Goal: Task Accomplishment & Management: Use online tool/utility

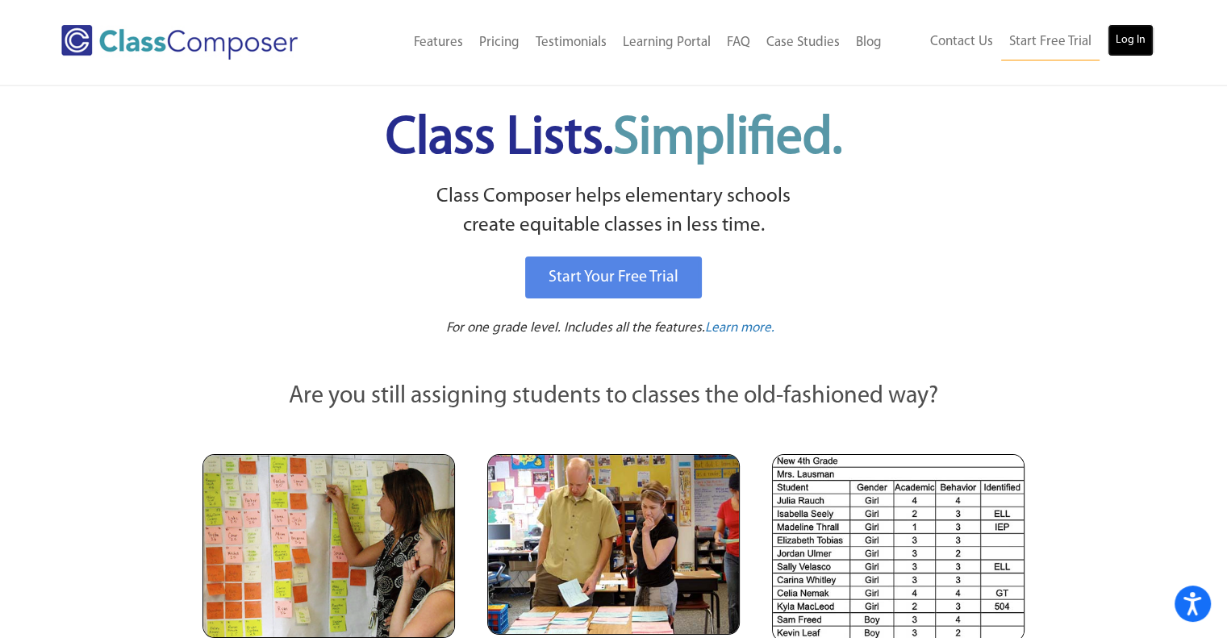
click at [1126, 38] on link "Log In" at bounding box center [1131, 40] width 46 height 32
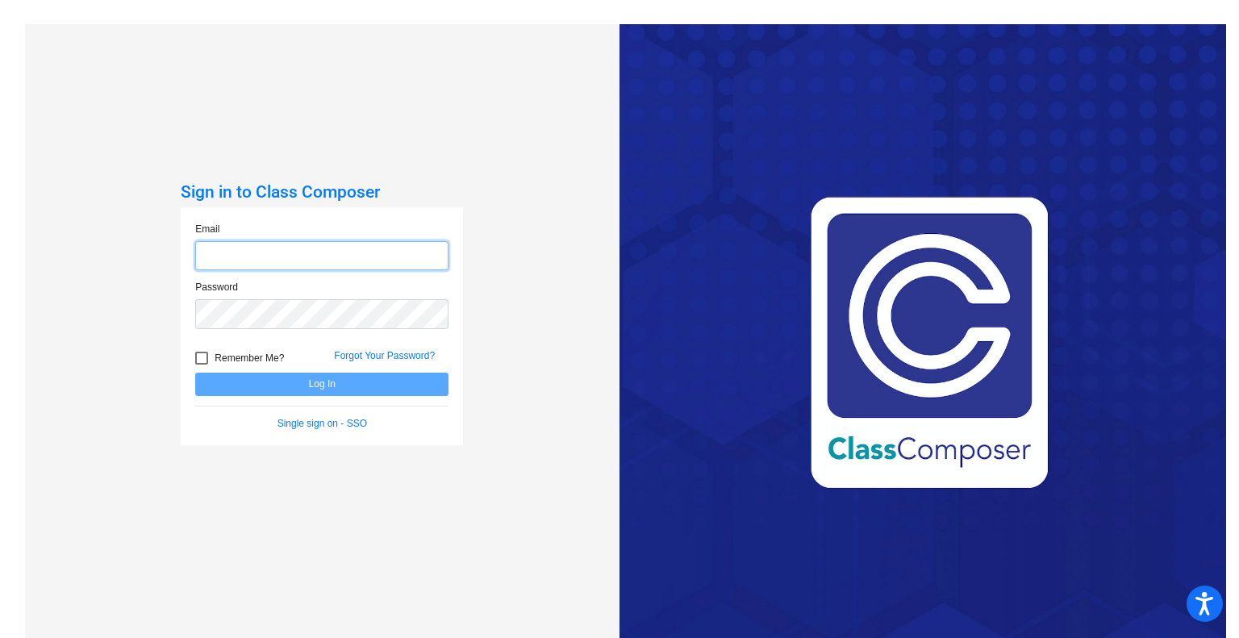
type input "[DOMAIN_NAME][EMAIL_ADDRESS][DOMAIN_NAME]"
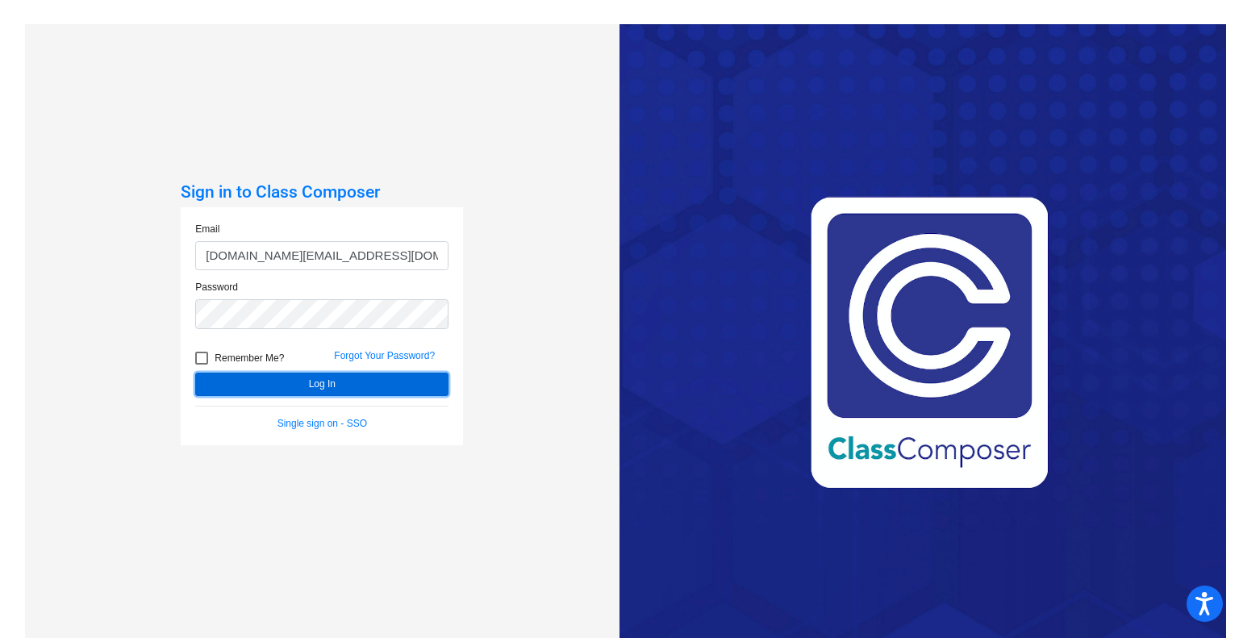
click at [355, 386] on button "Log In" at bounding box center [321, 384] width 253 height 23
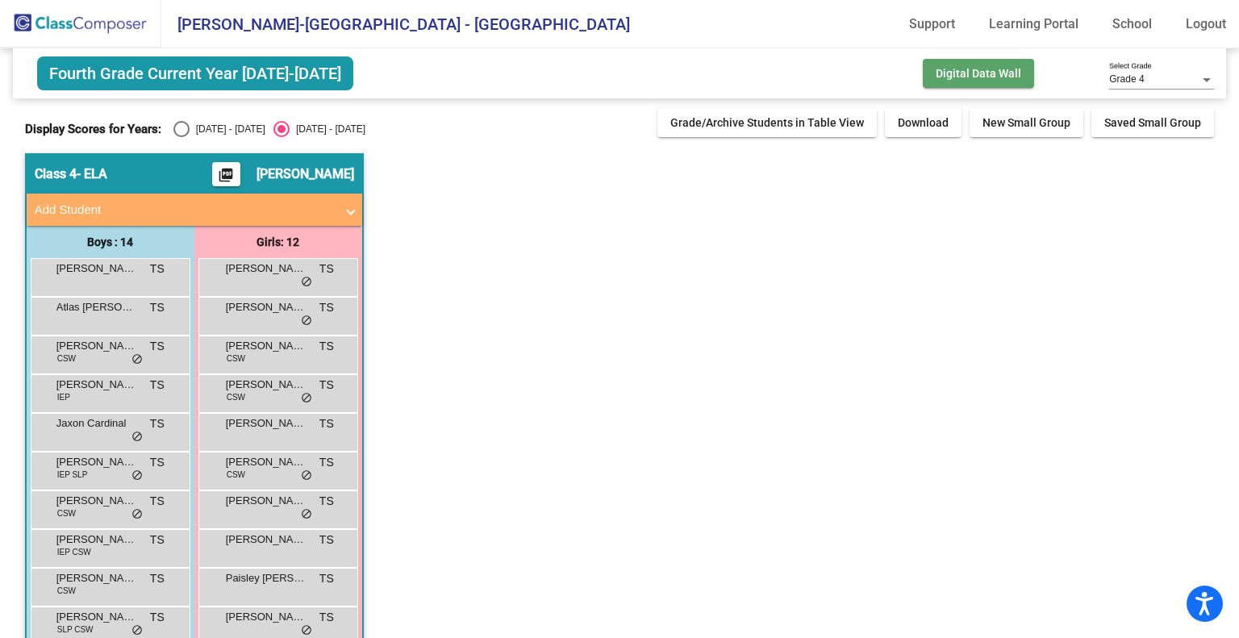
click at [946, 70] on span "Digital Data Wall" at bounding box center [979, 73] width 86 height 13
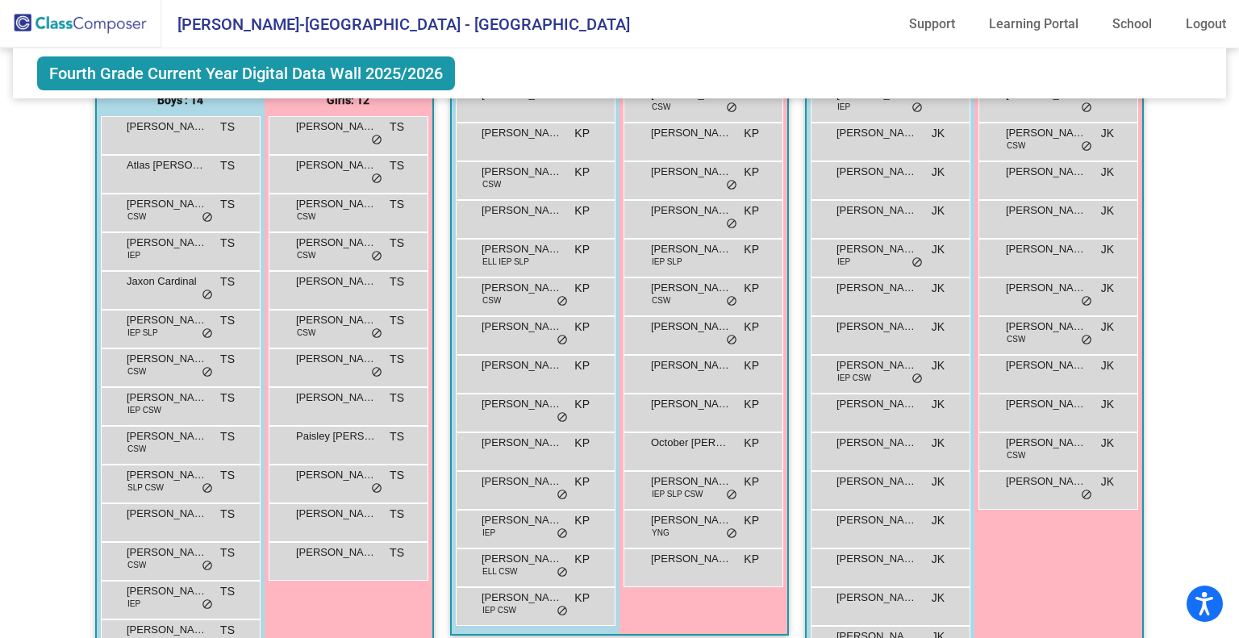
scroll to position [1130, 0]
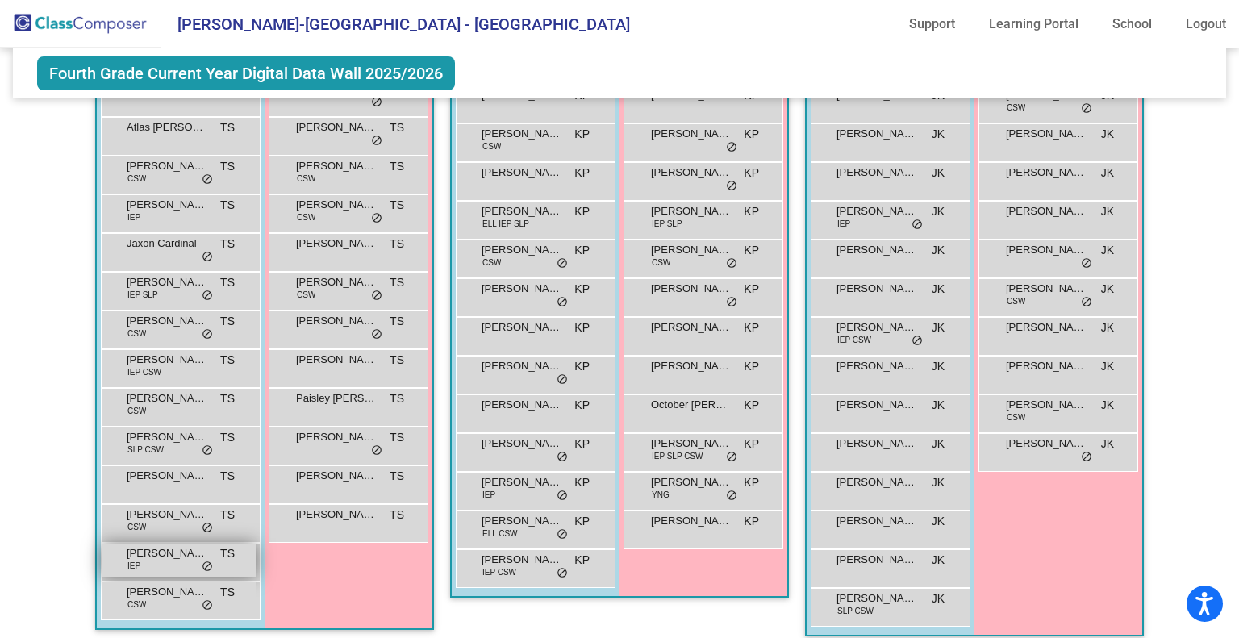
click at [169, 551] on span "[PERSON_NAME]" at bounding box center [167, 553] width 81 height 16
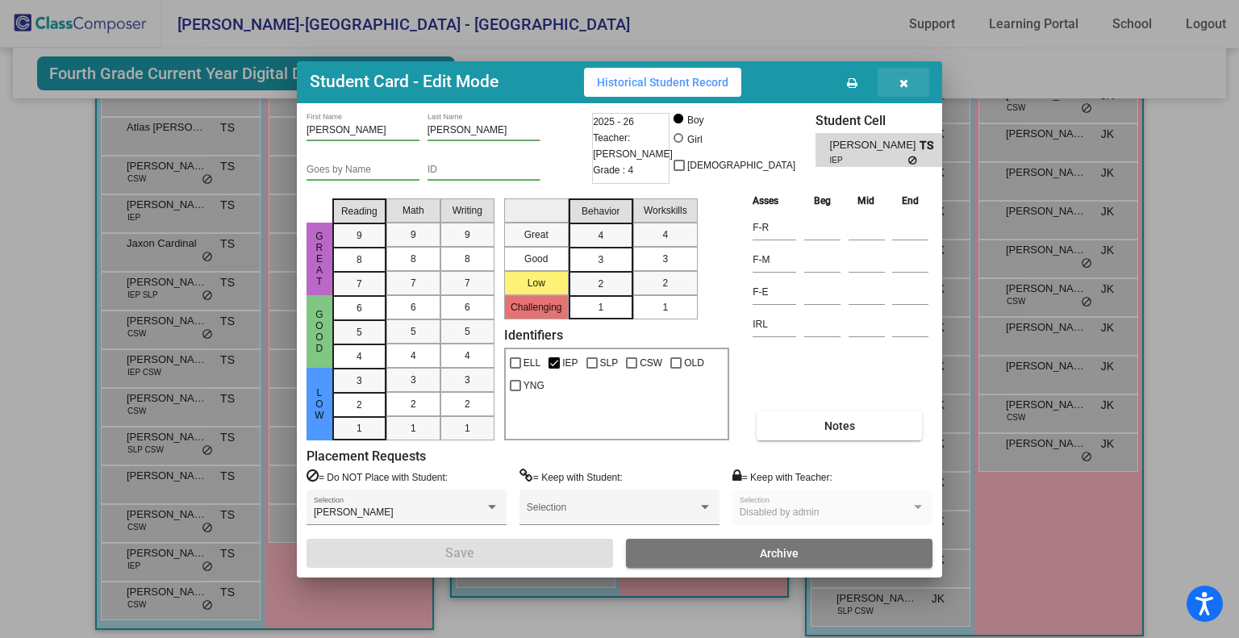
click at [905, 81] on icon "button" at bounding box center [904, 82] width 9 height 11
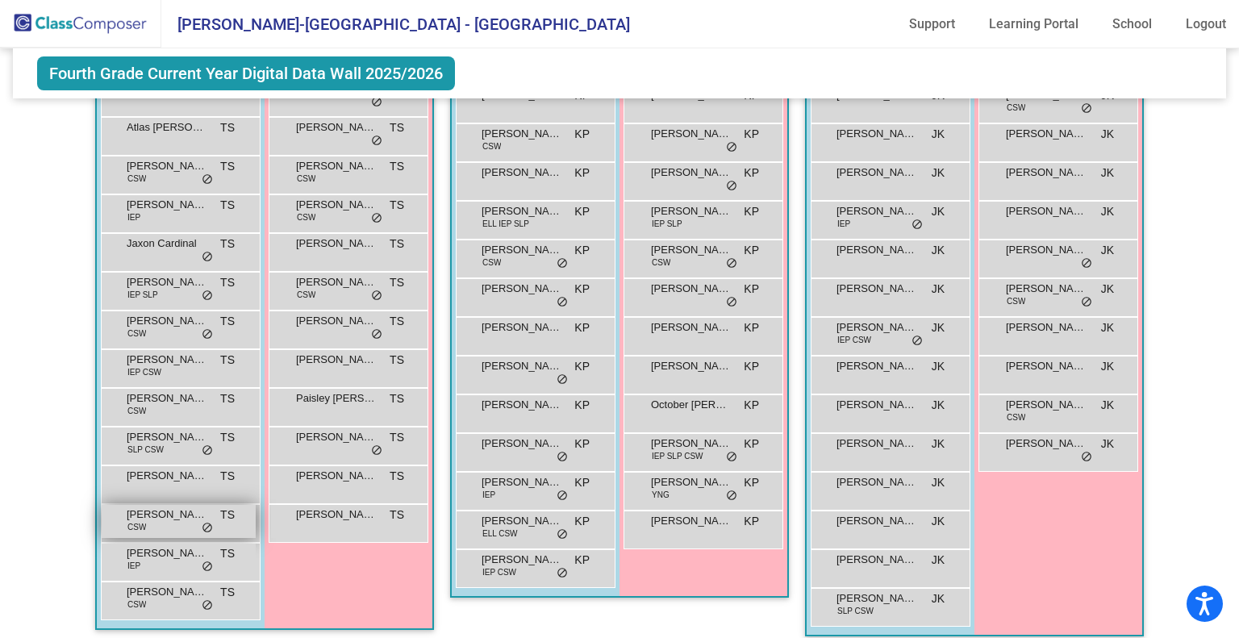
click at [161, 521] on div "[PERSON_NAME] CSW TS lock do_not_disturb_alt" at bounding box center [179, 521] width 154 height 33
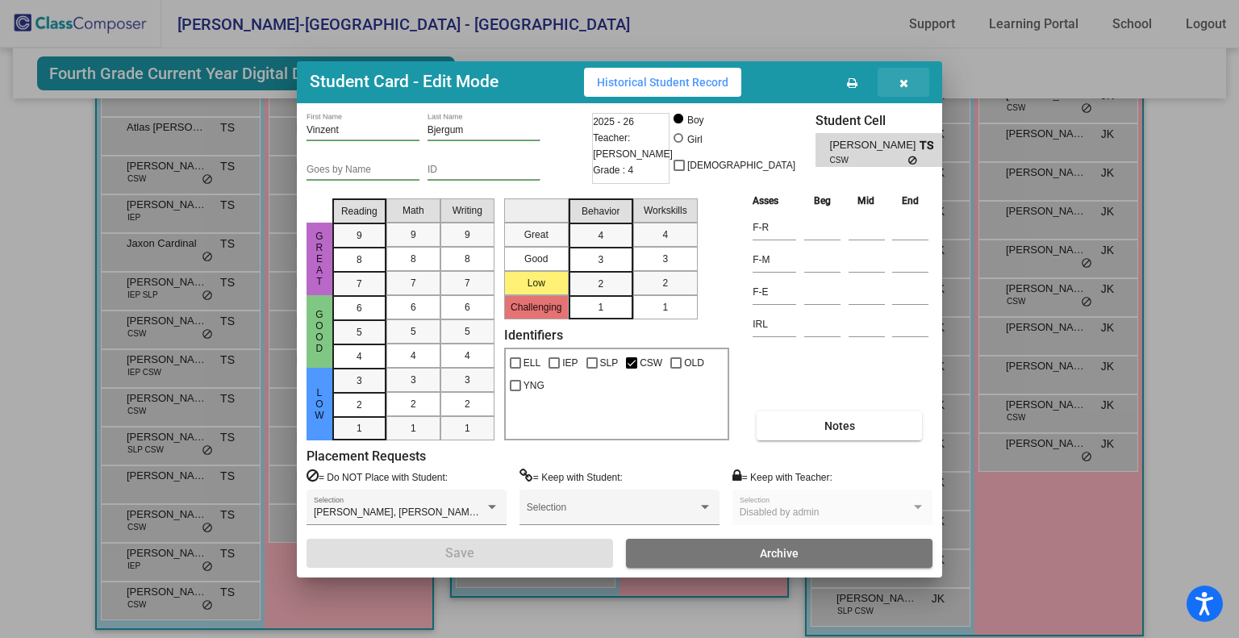
click at [906, 76] on span "button" at bounding box center [904, 82] width 9 height 13
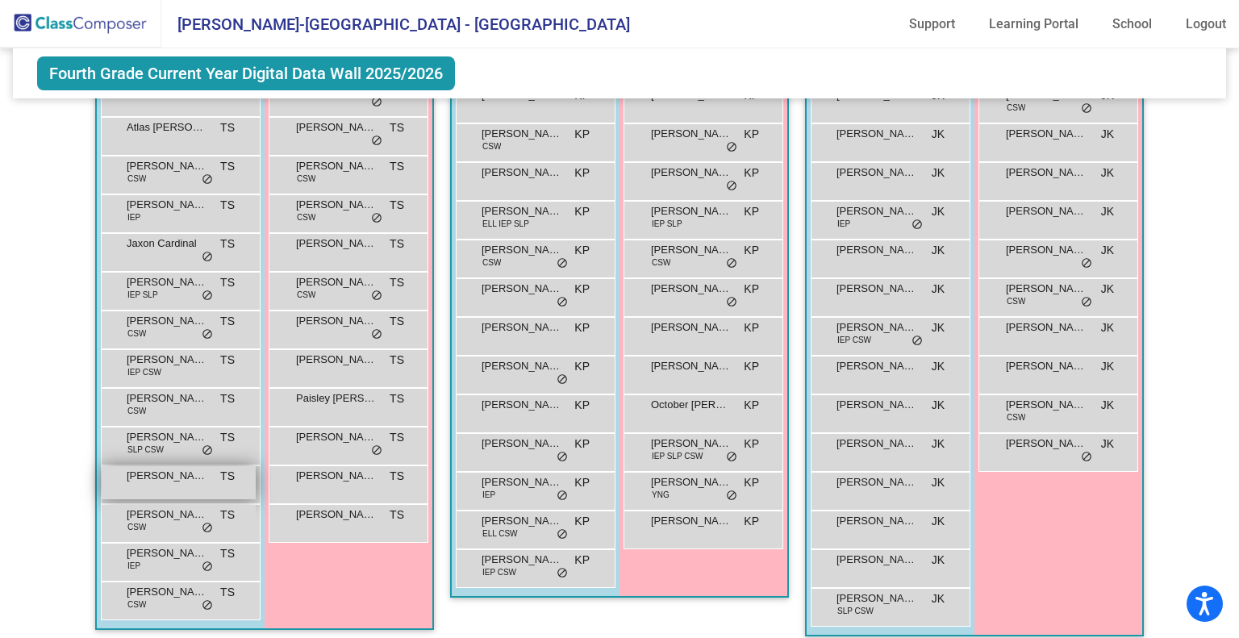
click at [127, 470] on span "[PERSON_NAME]" at bounding box center [167, 476] width 81 height 16
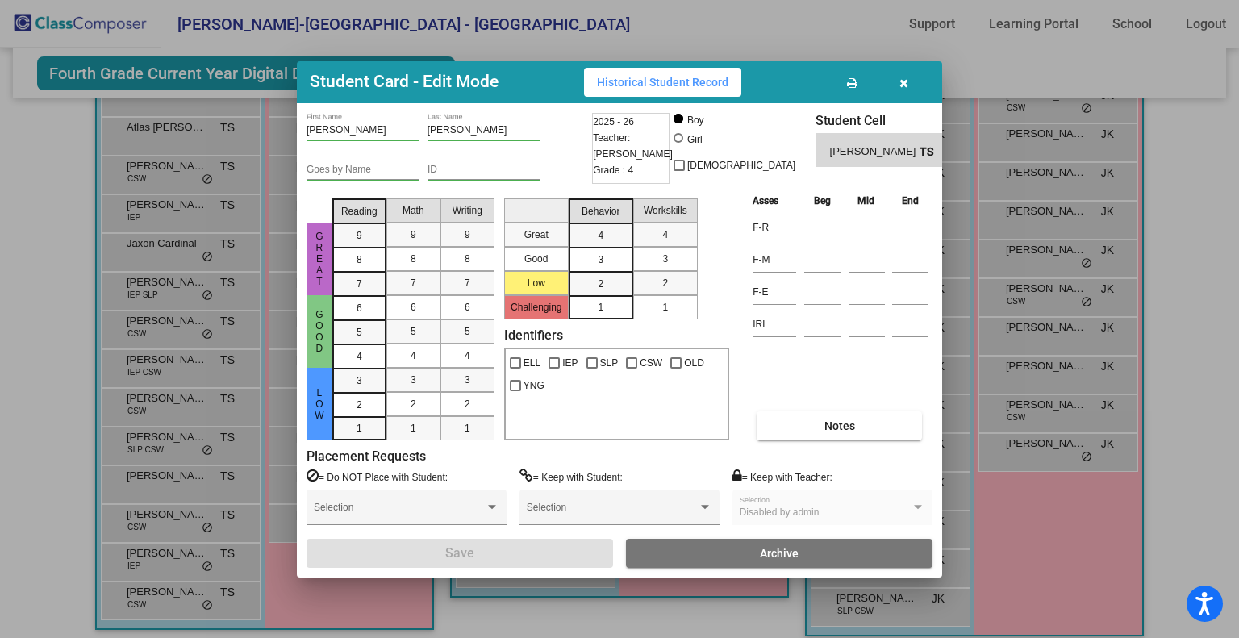
click at [900, 77] on icon "button" at bounding box center [904, 82] width 9 height 11
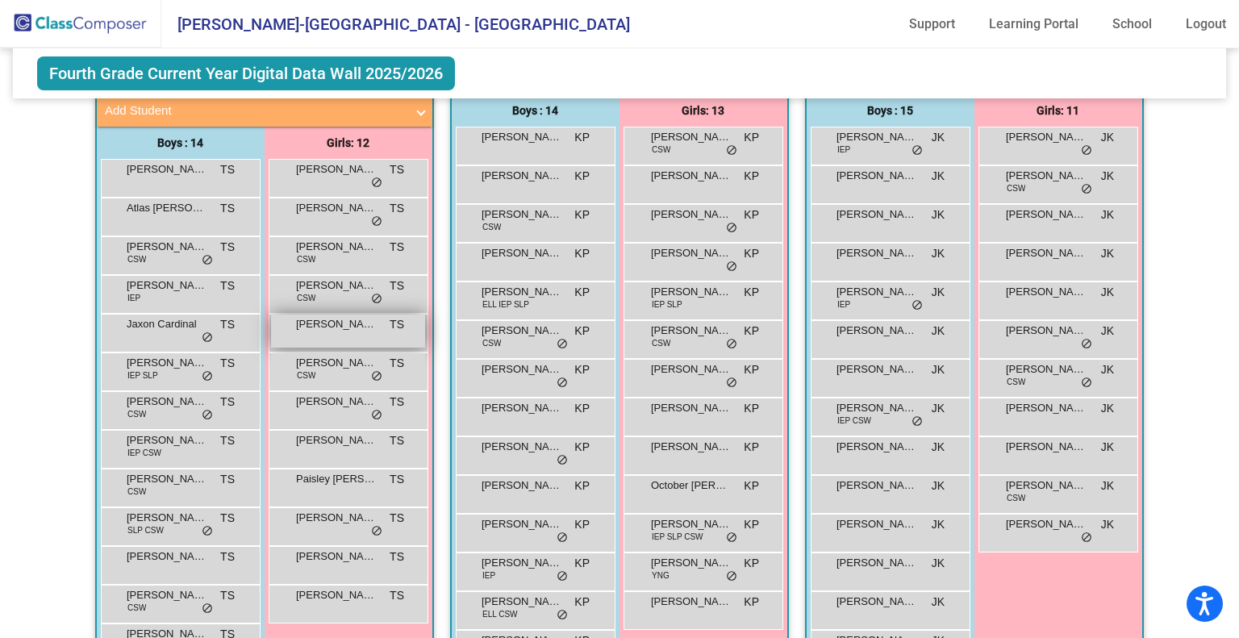
scroll to position [968, 0]
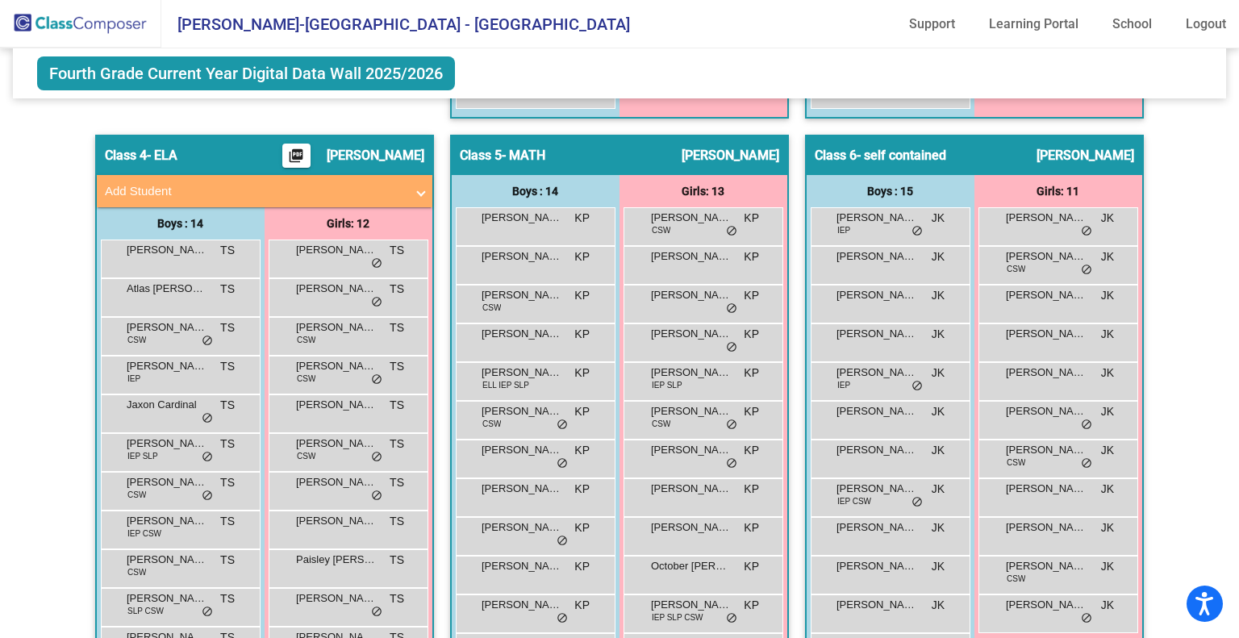
click at [420, 192] on span at bounding box center [421, 191] width 6 height 19
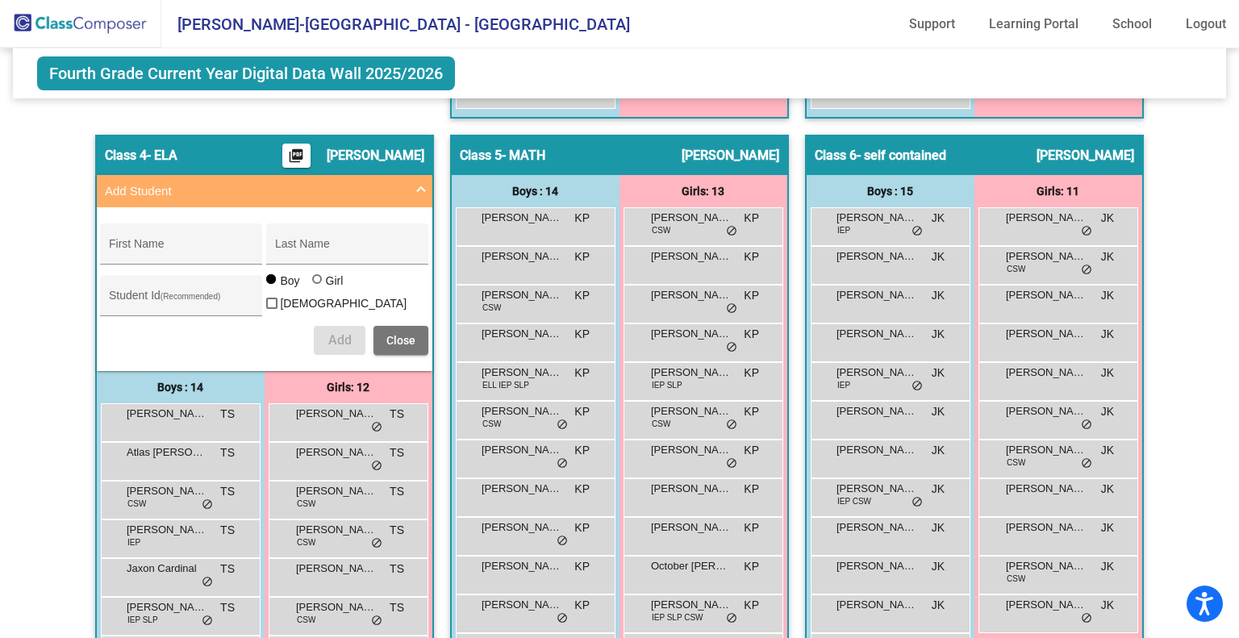
click at [420, 192] on span at bounding box center [421, 191] width 6 height 19
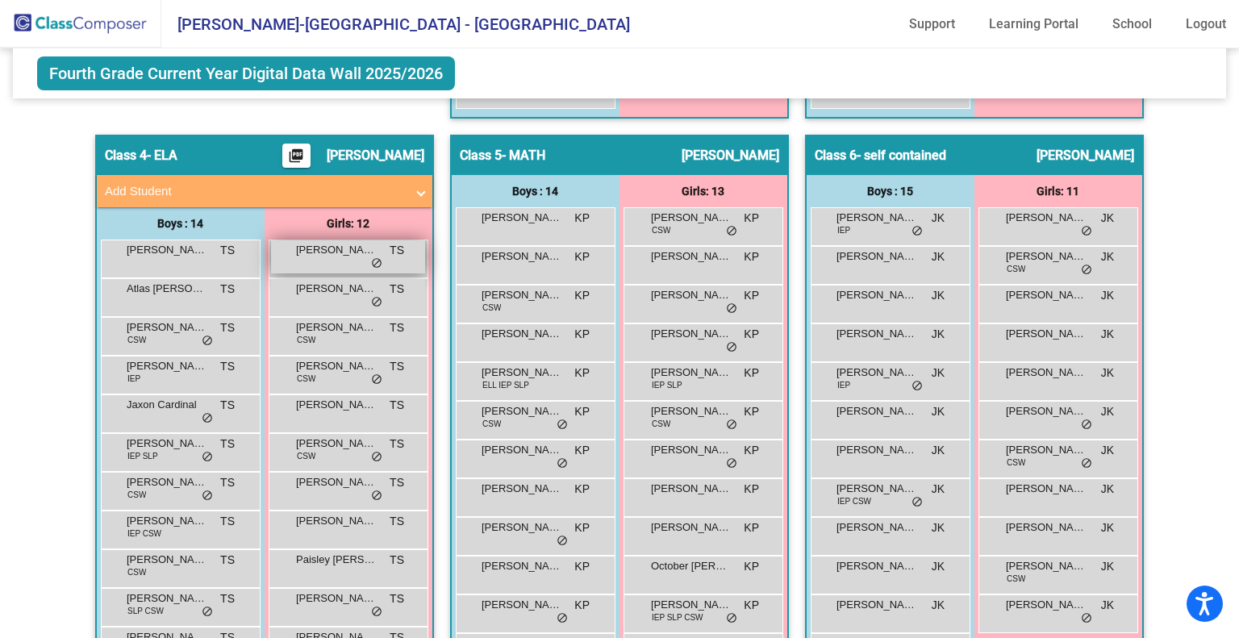
click at [294, 257] on div "[PERSON_NAME] TS lock do_not_disturb_alt" at bounding box center [348, 256] width 154 height 33
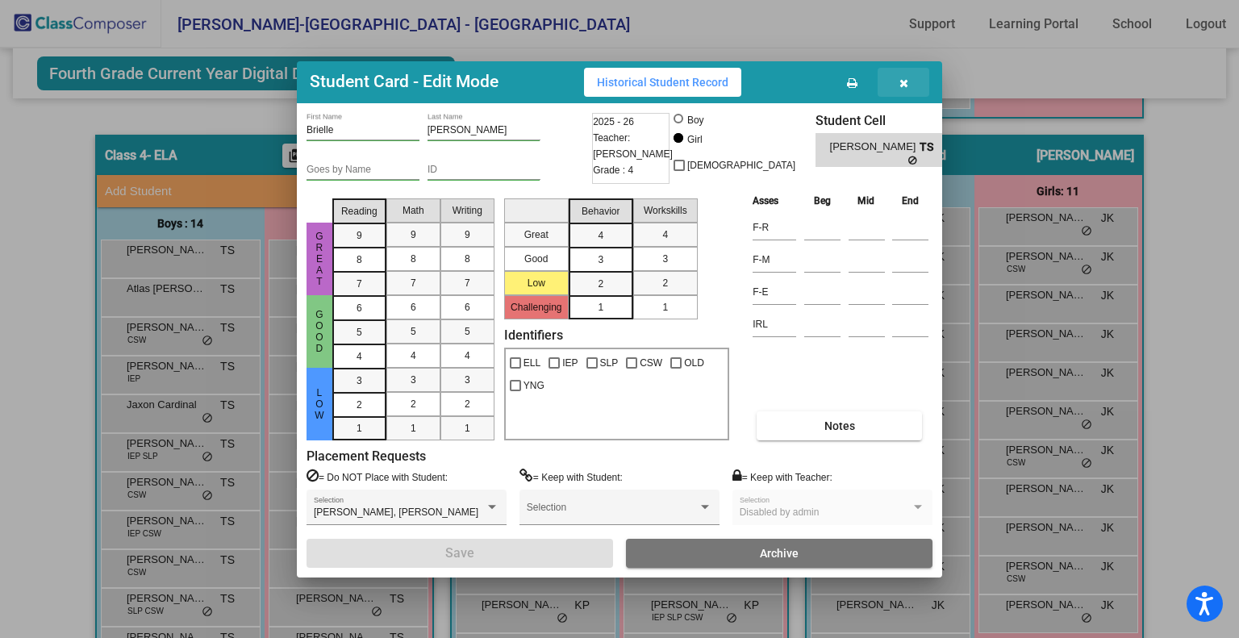
click at [903, 81] on icon "button" at bounding box center [904, 82] width 9 height 11
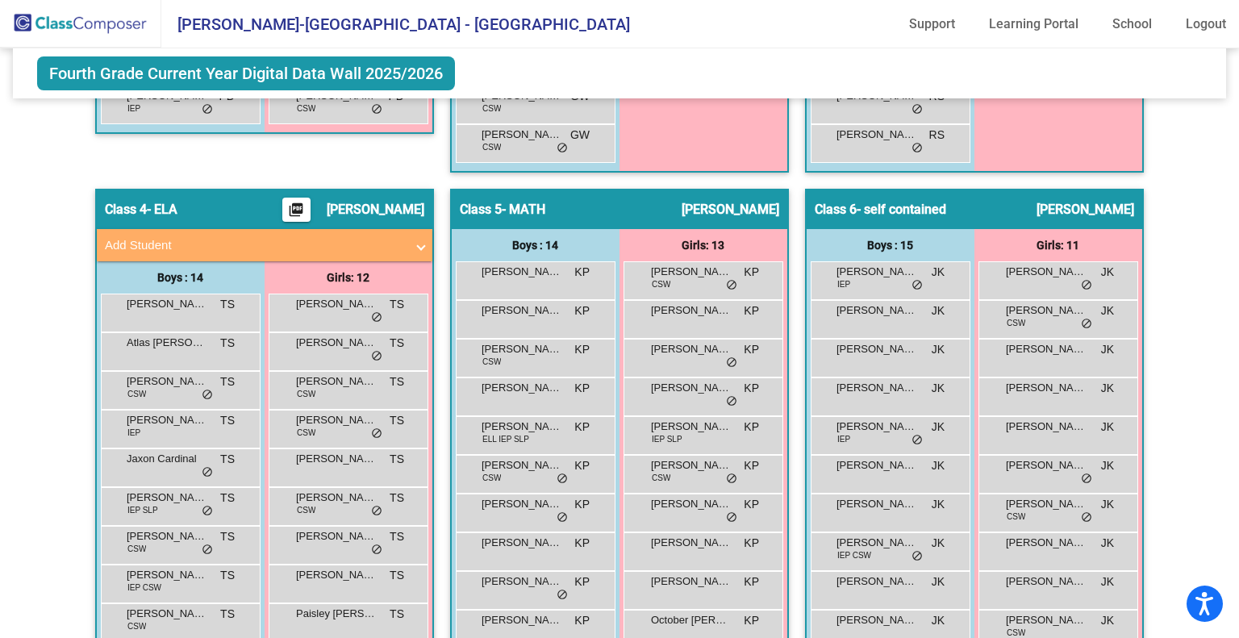
scroll to position [807, 0]
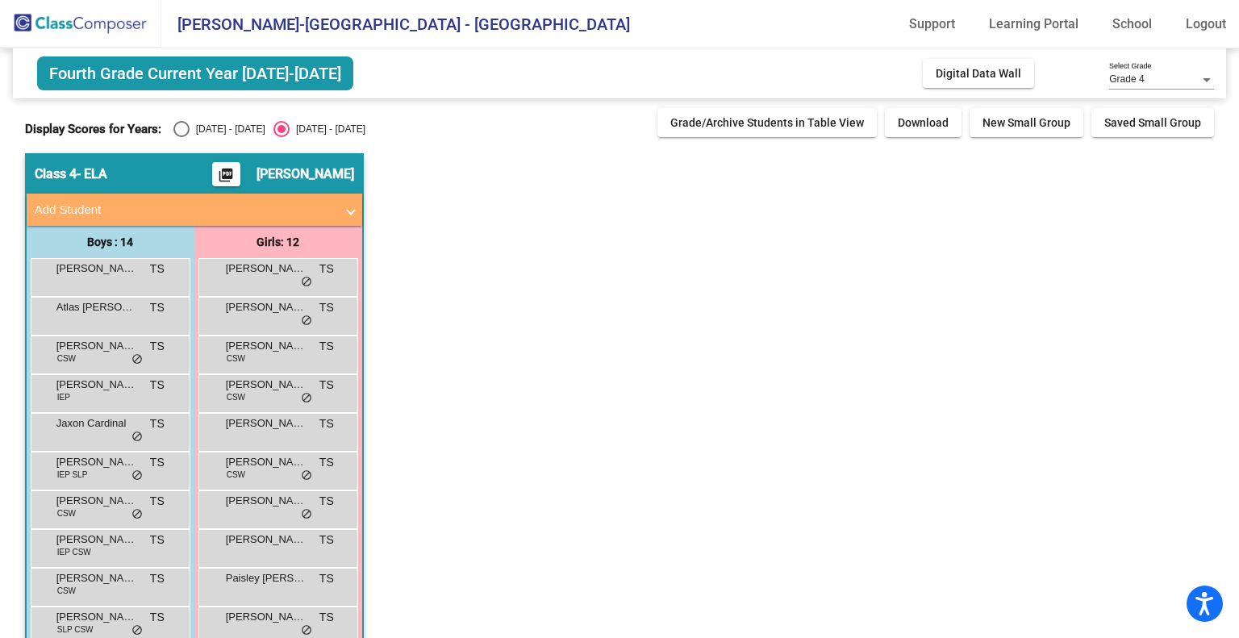
click at [144, 70] on span "Fourth Grade Current Year [DATE]-[DATE]" at bounding box center [195, 73] width 316 height 34
click at [171, 77] on span "Fourth Grade Current Year [DATE]-[DATE]" at bounding box center [195, 73] width 316 height 34
click at [182, 125] on div "Select an option" at bounding box center [181, 129] width 16 height 16
click at [182, 137] on input "[DATE] - [DATE]" at bounding box center [181, 137] width 1 height 1
radio input "true"
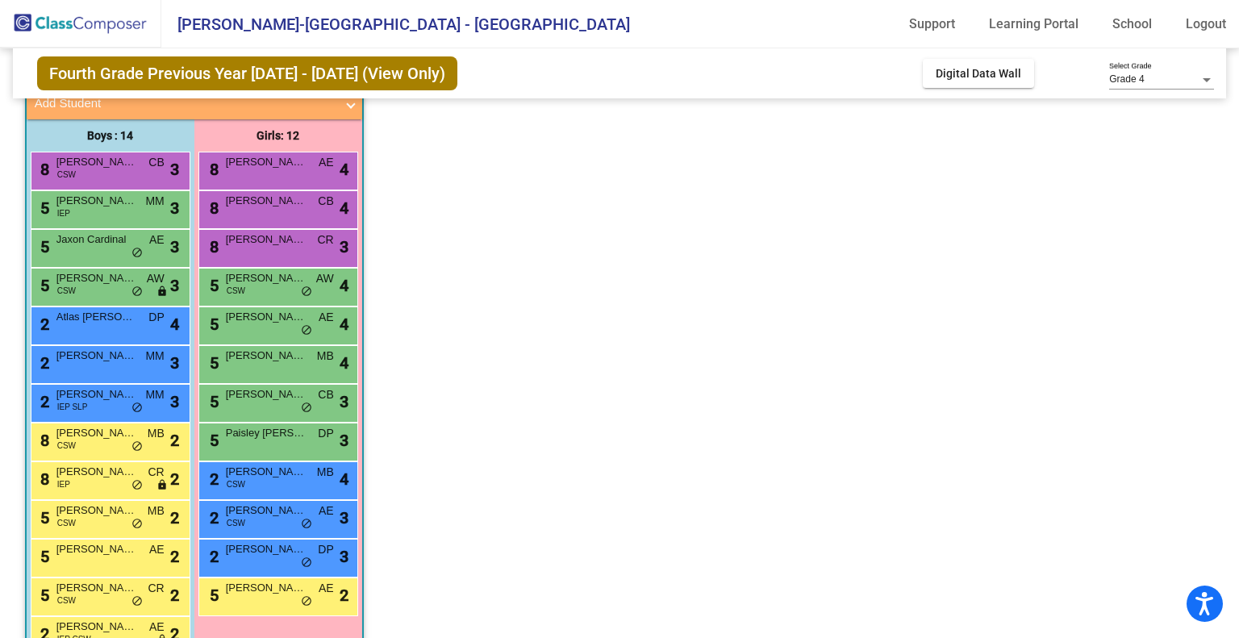
scroll to position [187, 0]
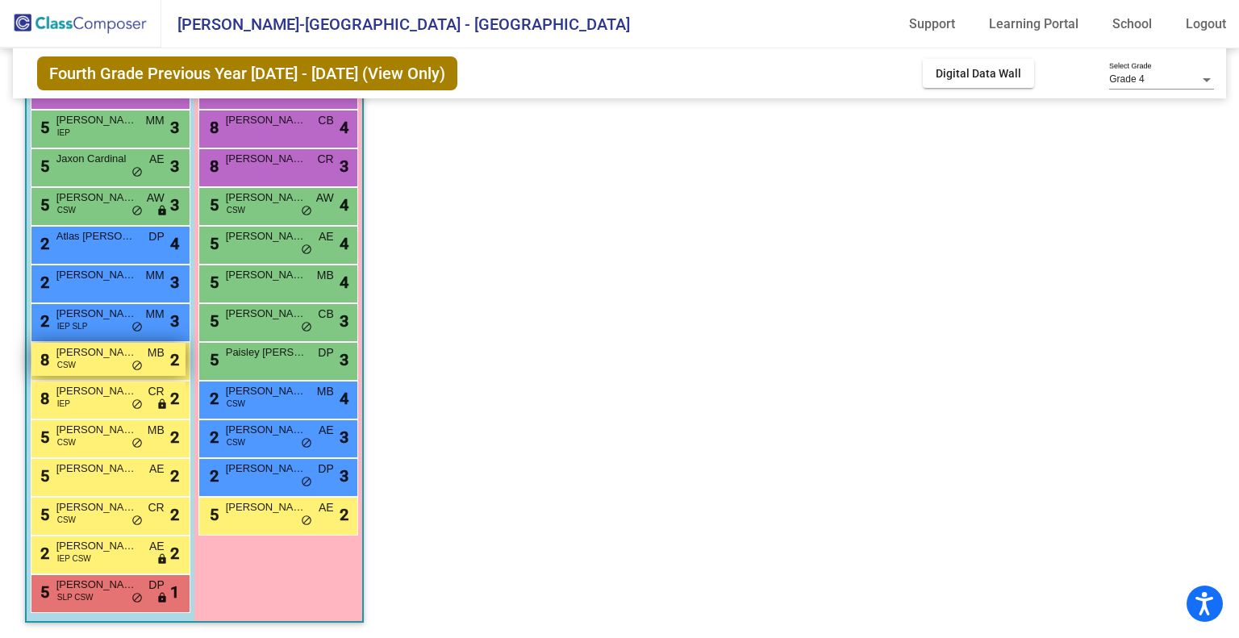
click at [94, 365] on div "8 [PERSON_NAME] CSW MB lock do_not_disturb_alt 2" at bounding box center [108, 359] width 154 height 33
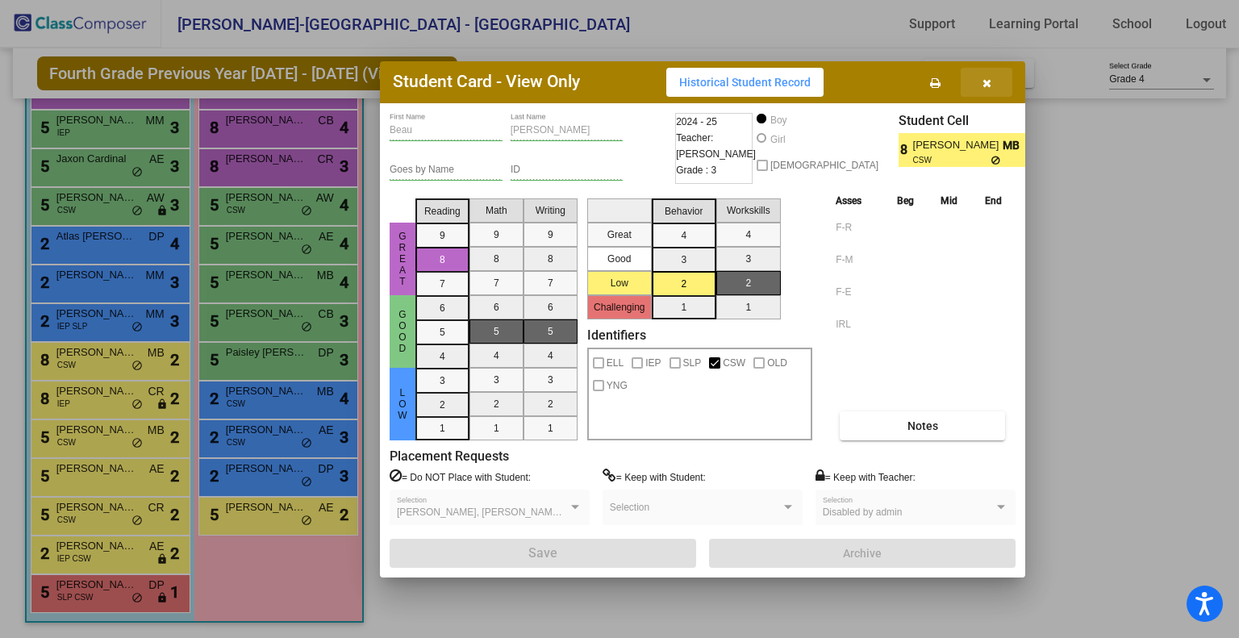
click at [981, 86] on button "button" at bounding box center [987, 82] width 52 height 29
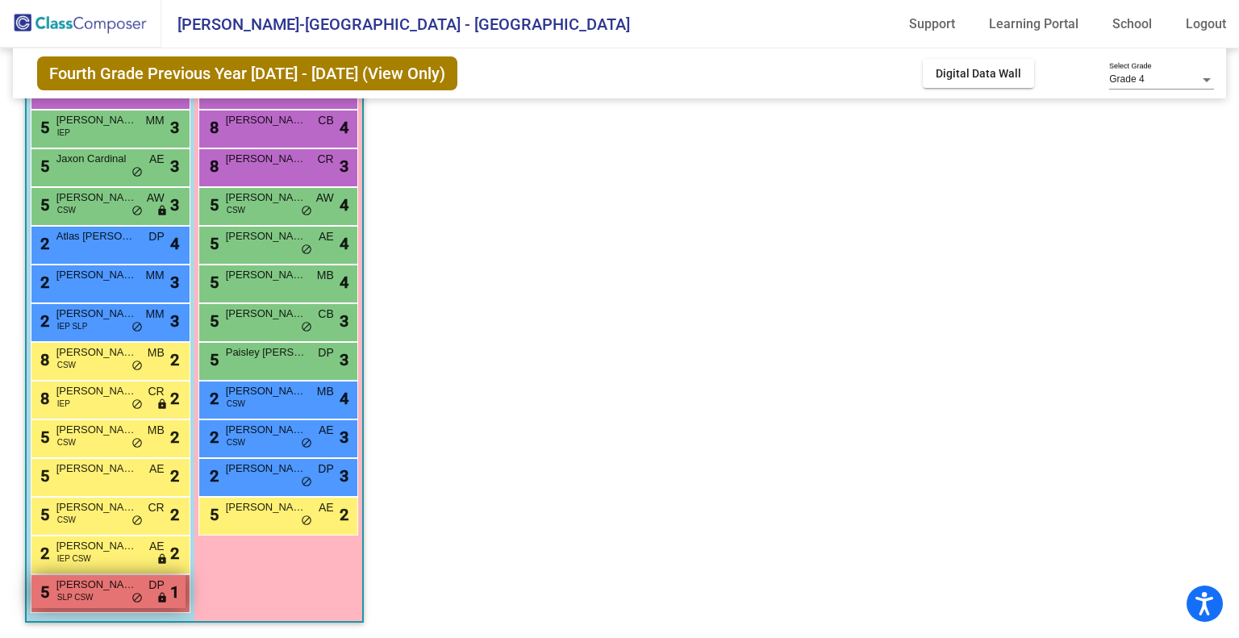
click at [98, 596] on div "5 [PERSON_NAME] SLP CSW DP lock do_not_disturb_alt 1" at bounding box center [108, 591] width 154 height 33
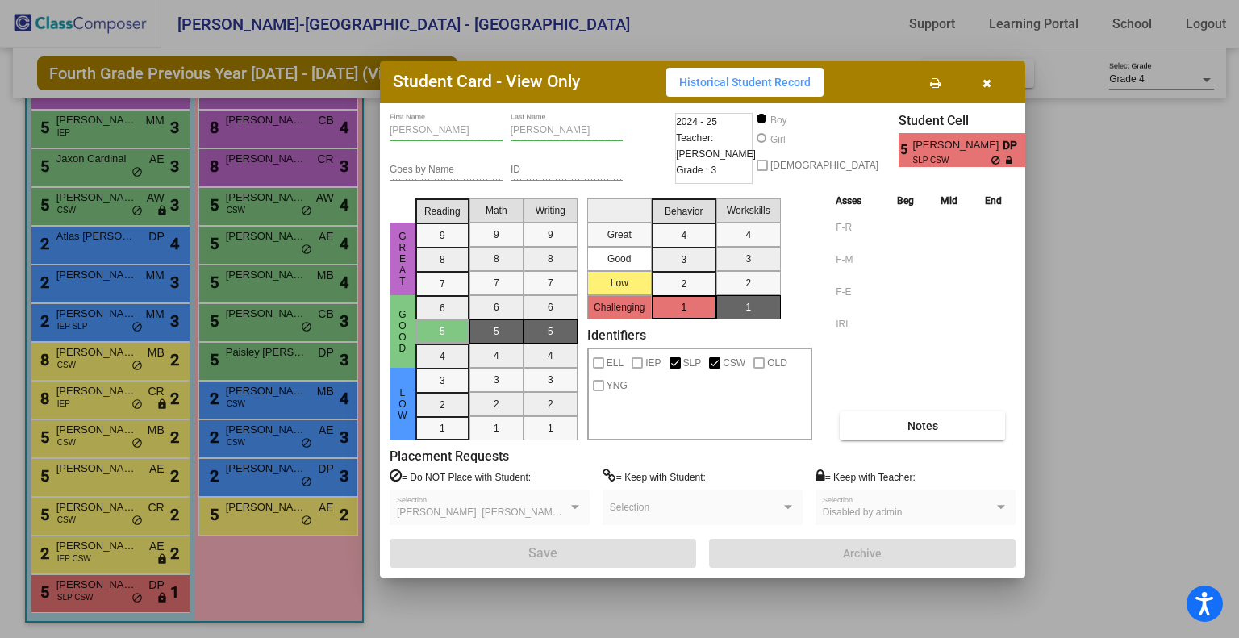
click at [986, 77] on icon "button" at bounding box center [987, 82] width 9 height 11
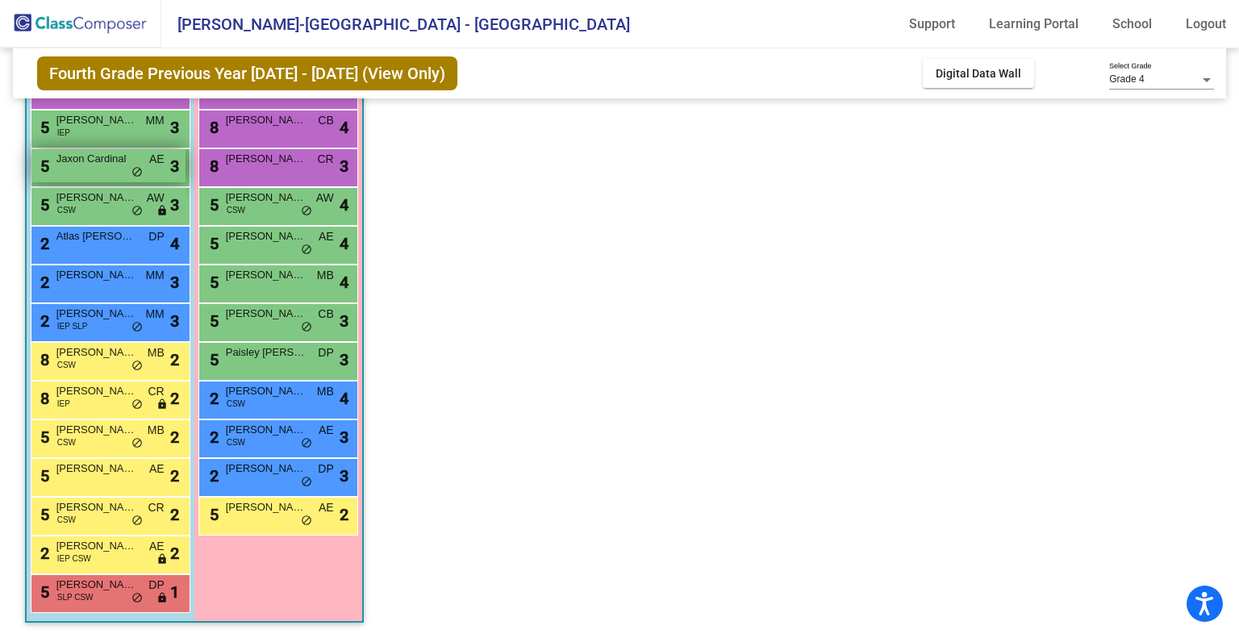
click at [91, 162] on span "Jaxon Cardinal" at bounding box center [96, 159] width 81 height 16
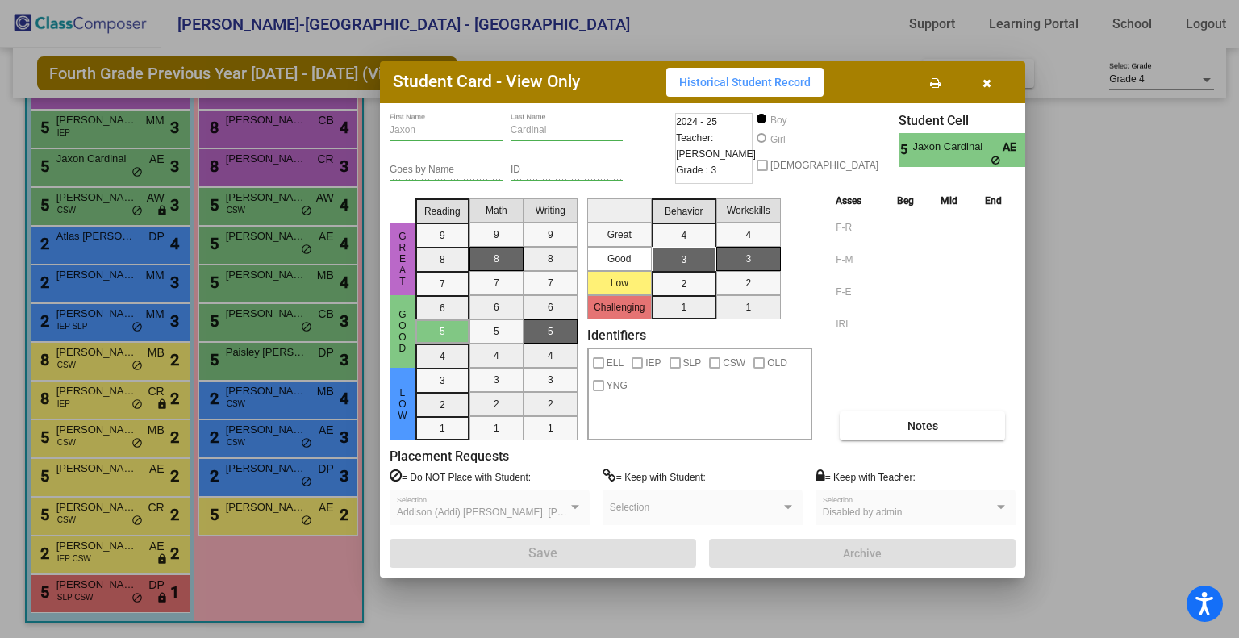
click at [992, 80] on button "button" at bounding box center [987, 82] width 52 height 29
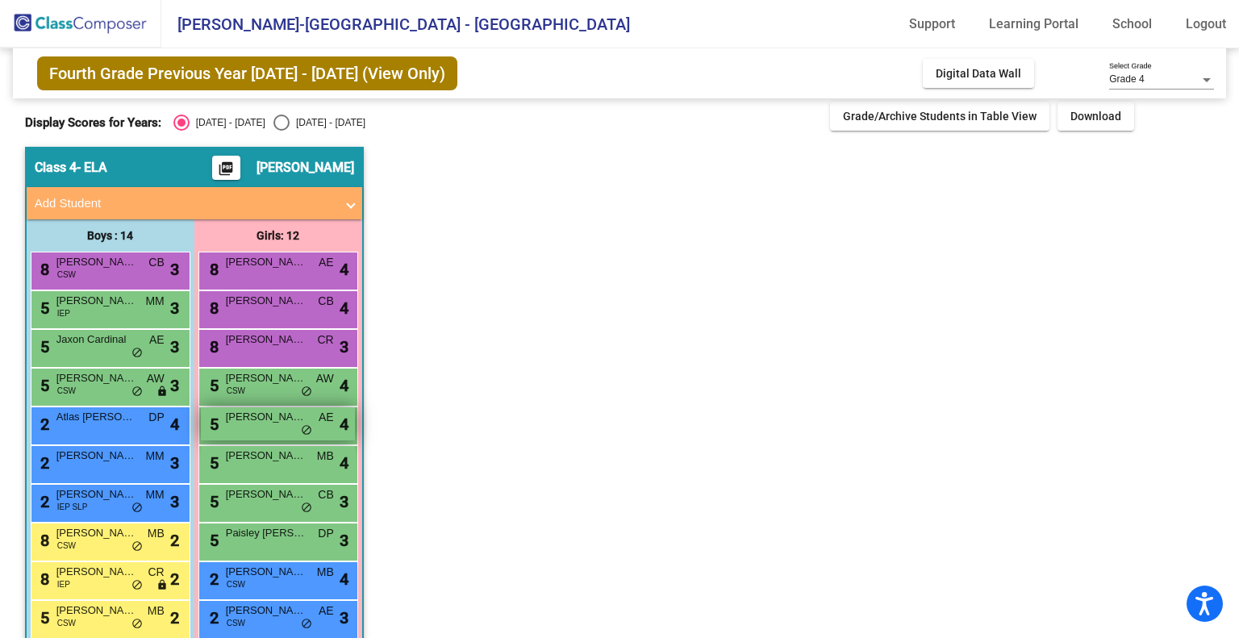
scroll to position [0, 0]
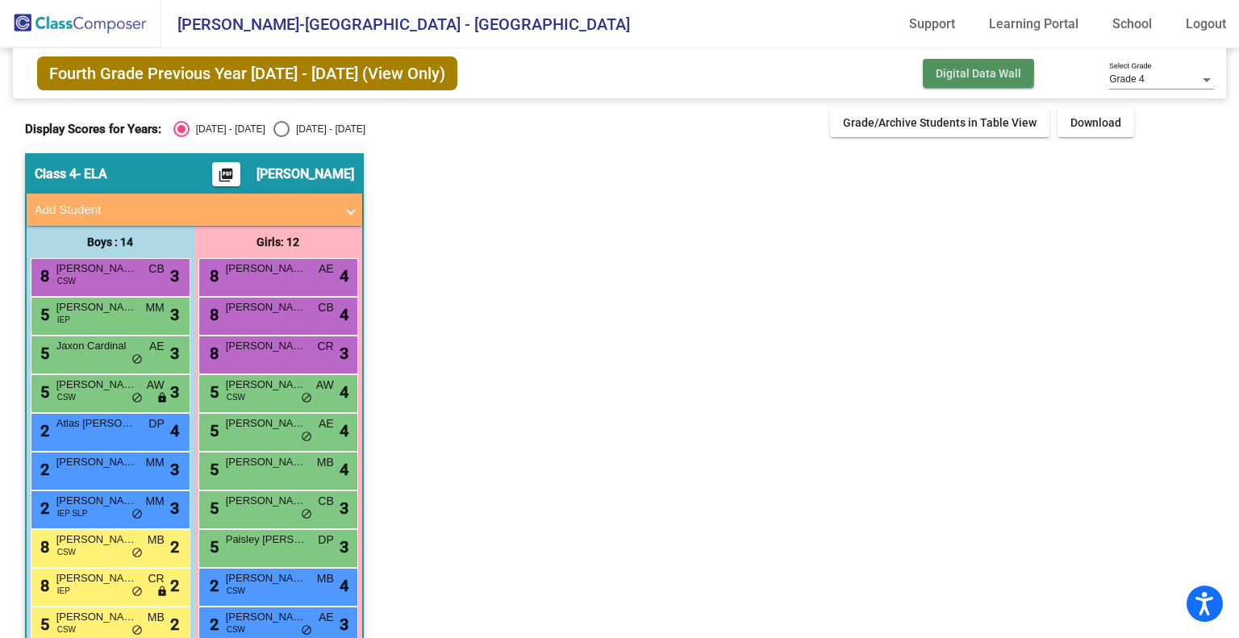
click at [942, 64] on button "Digital Data Wall" at bounding box center [978, 73] width 111 height 29
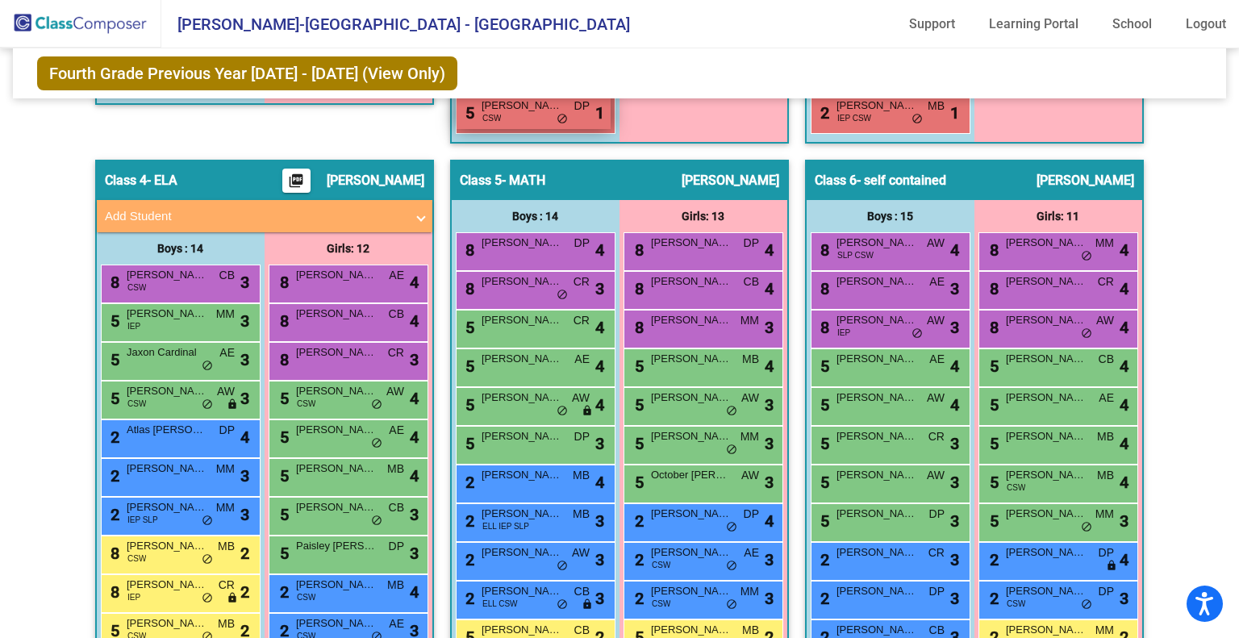
scroll to position [968, 0]
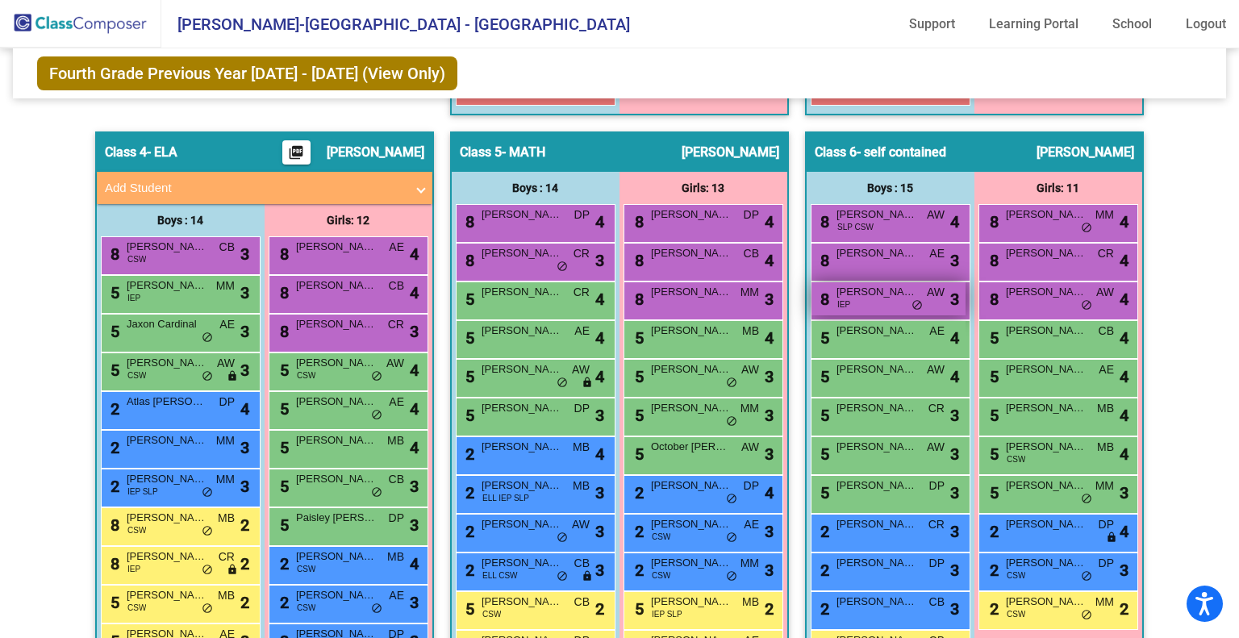
click at [875, 300] on div "8 [PERSON_NAME] IEP AW lock do_not_disturb_alt 3" at bounding box center [889, 298] width 154 height 33
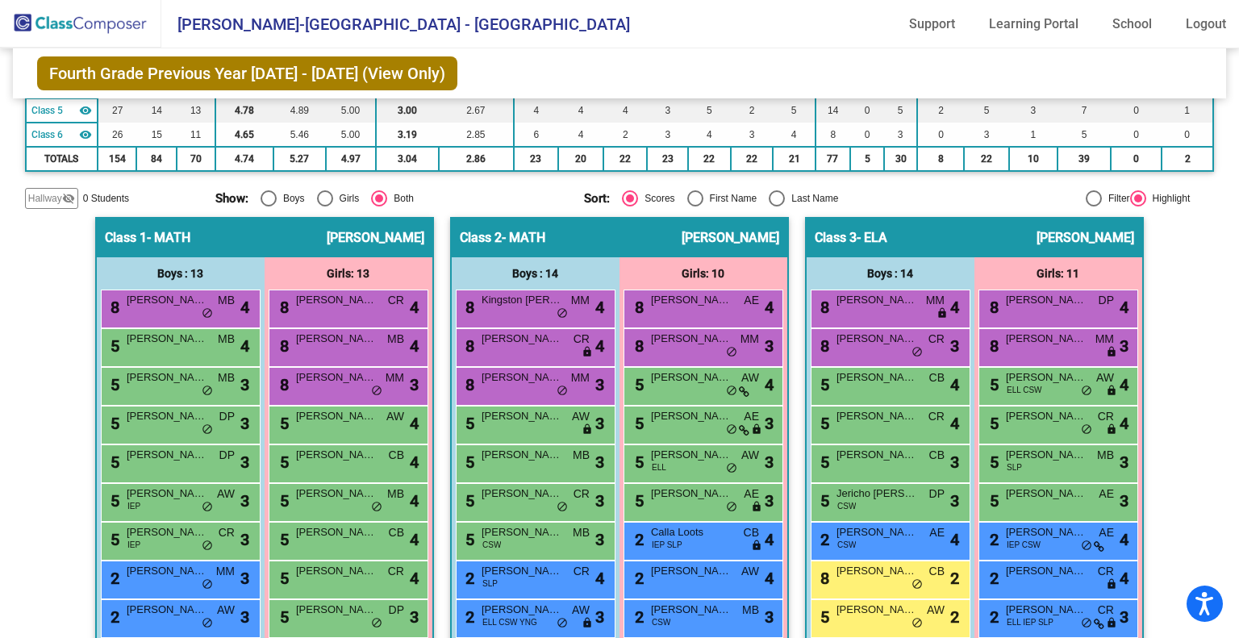
scroll to position [323, 0]
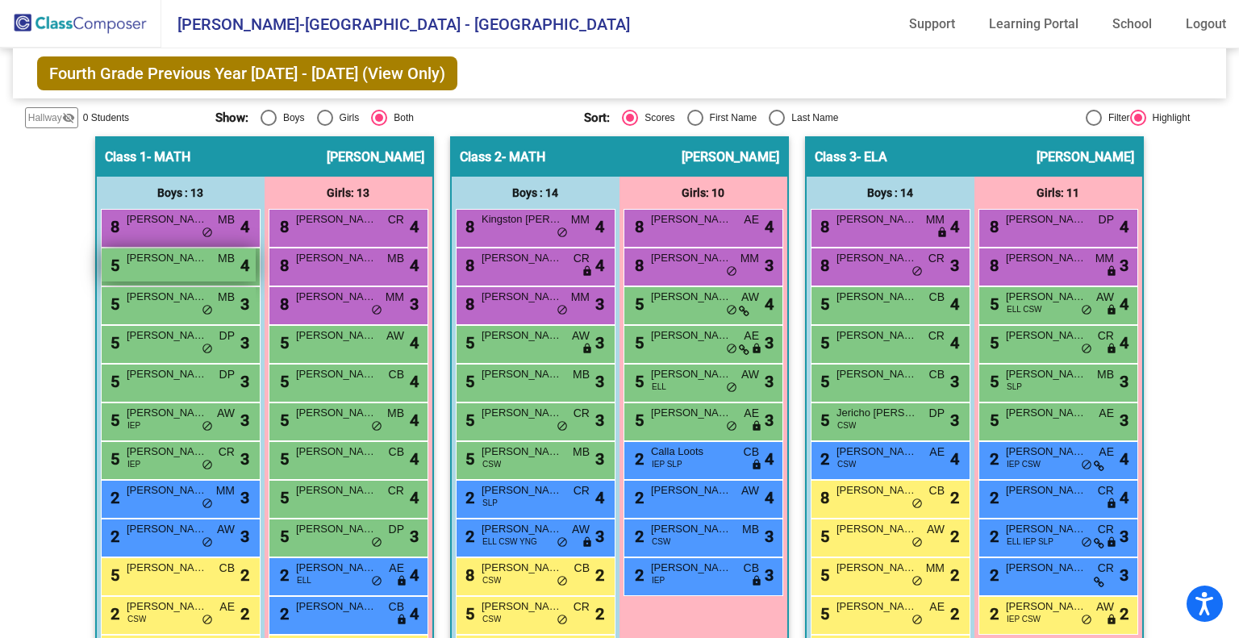
click at [202, 253] on span "[PERSON_NAME]" at bounding box center [167, 258] width 81 height 16
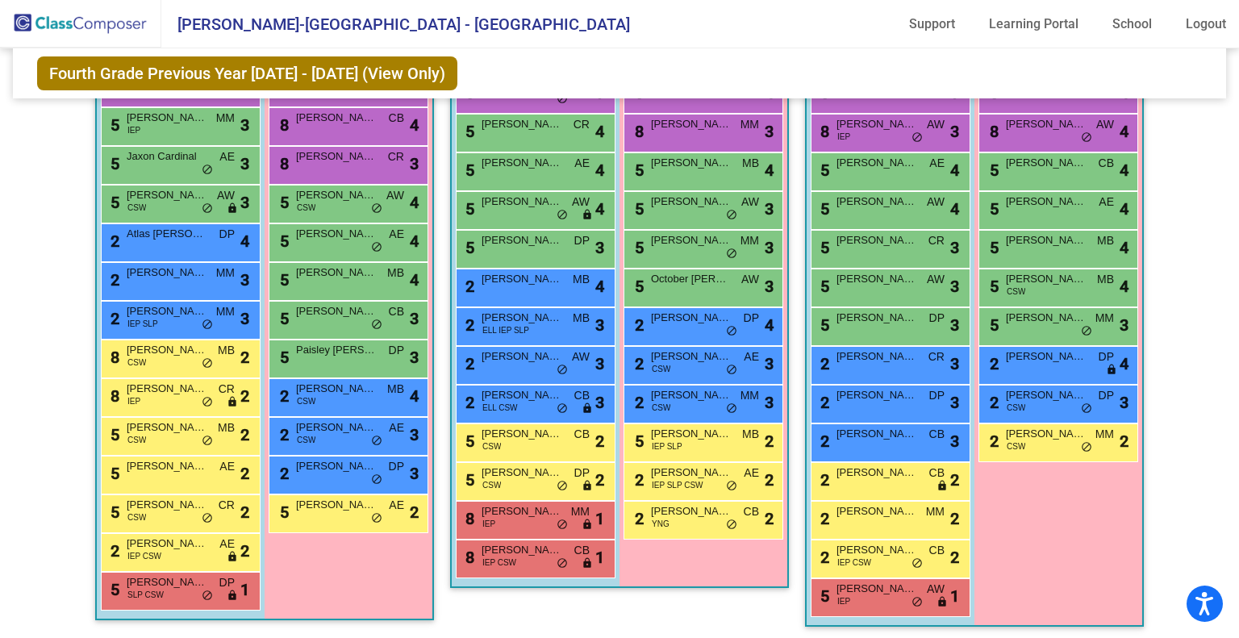
scroll to position [1138, 0]
